Goal: Task Accomplishment & Management: Use online tool/utility

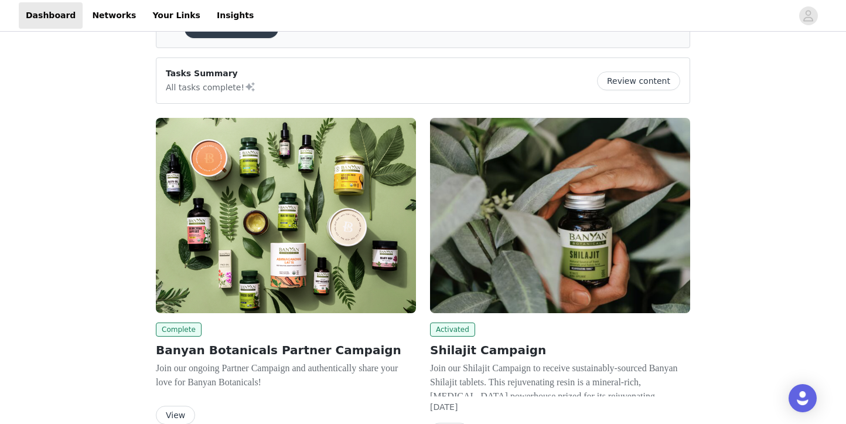
scroll to position [146, 0]
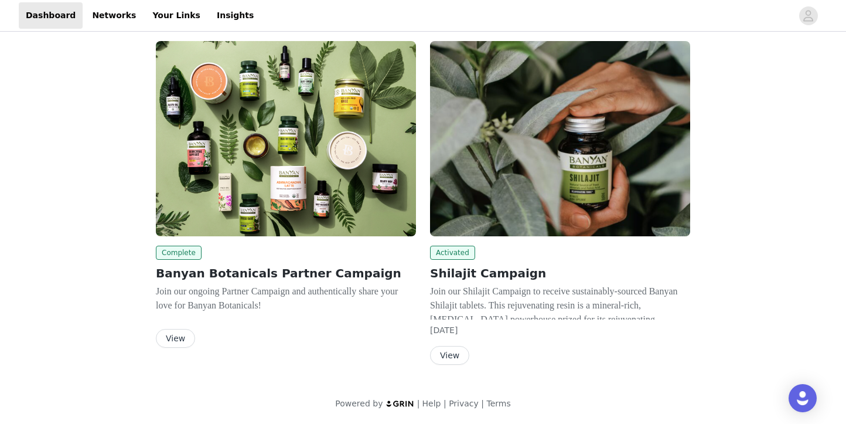
click at [349, 233] on img at bounding box center [286, 138] width 260 height 195
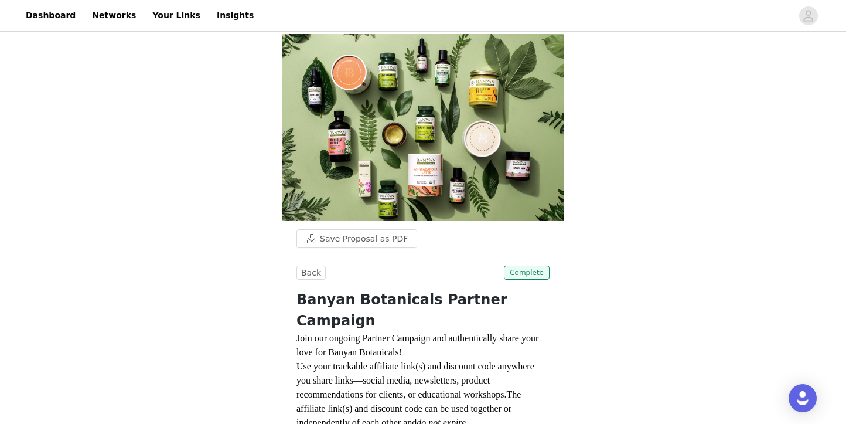
scroll to position [237, 0]
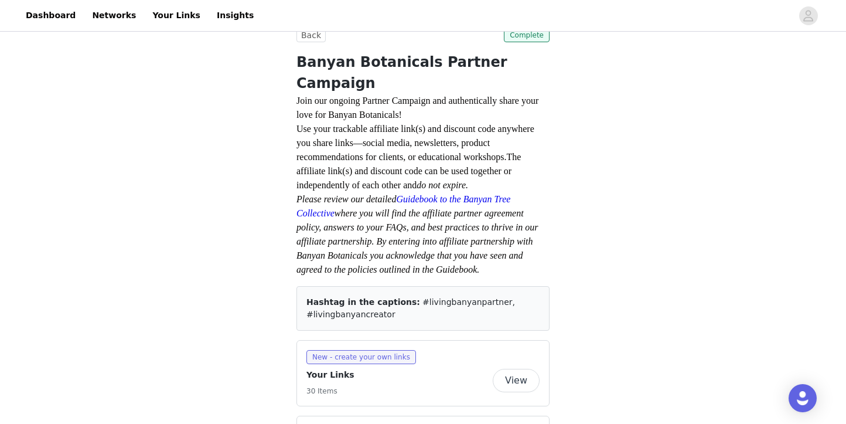
click at [499, 368] on button "View" at bounding box center [516, 379] width 47 height 23
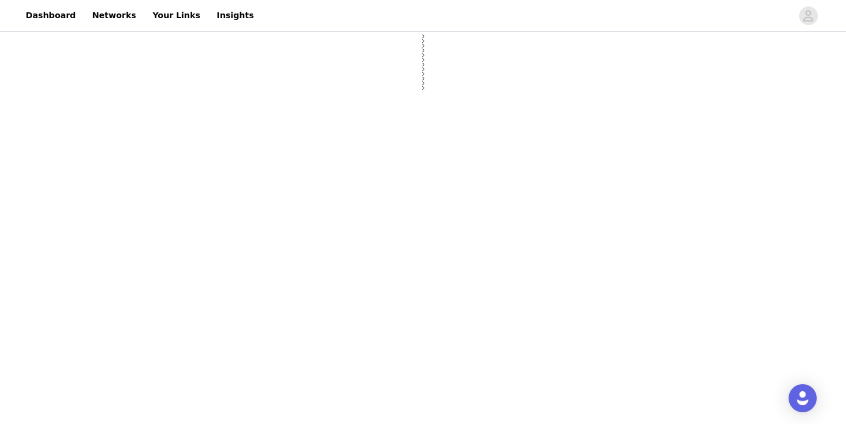
select select "12"
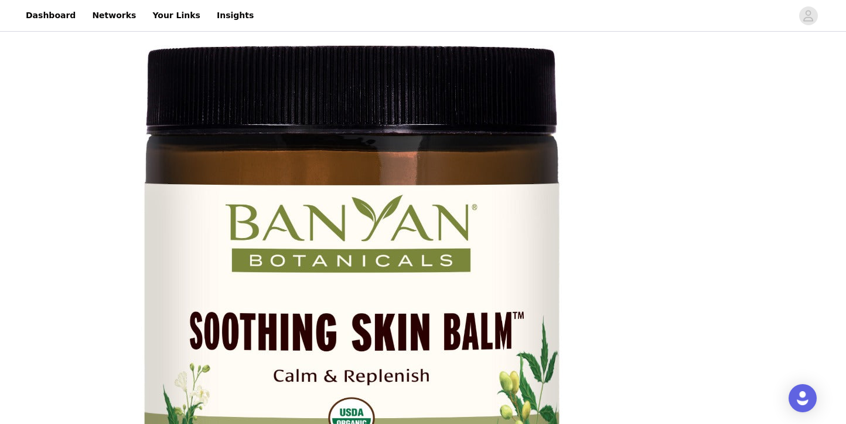
scroll to position [360, 0]
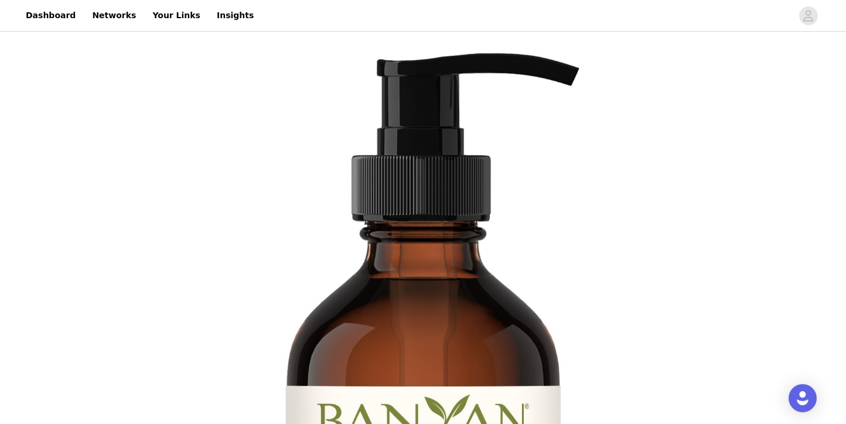
scroll to position [170, 0]
